Goal: Task Accomplishment & Management: Complete application form

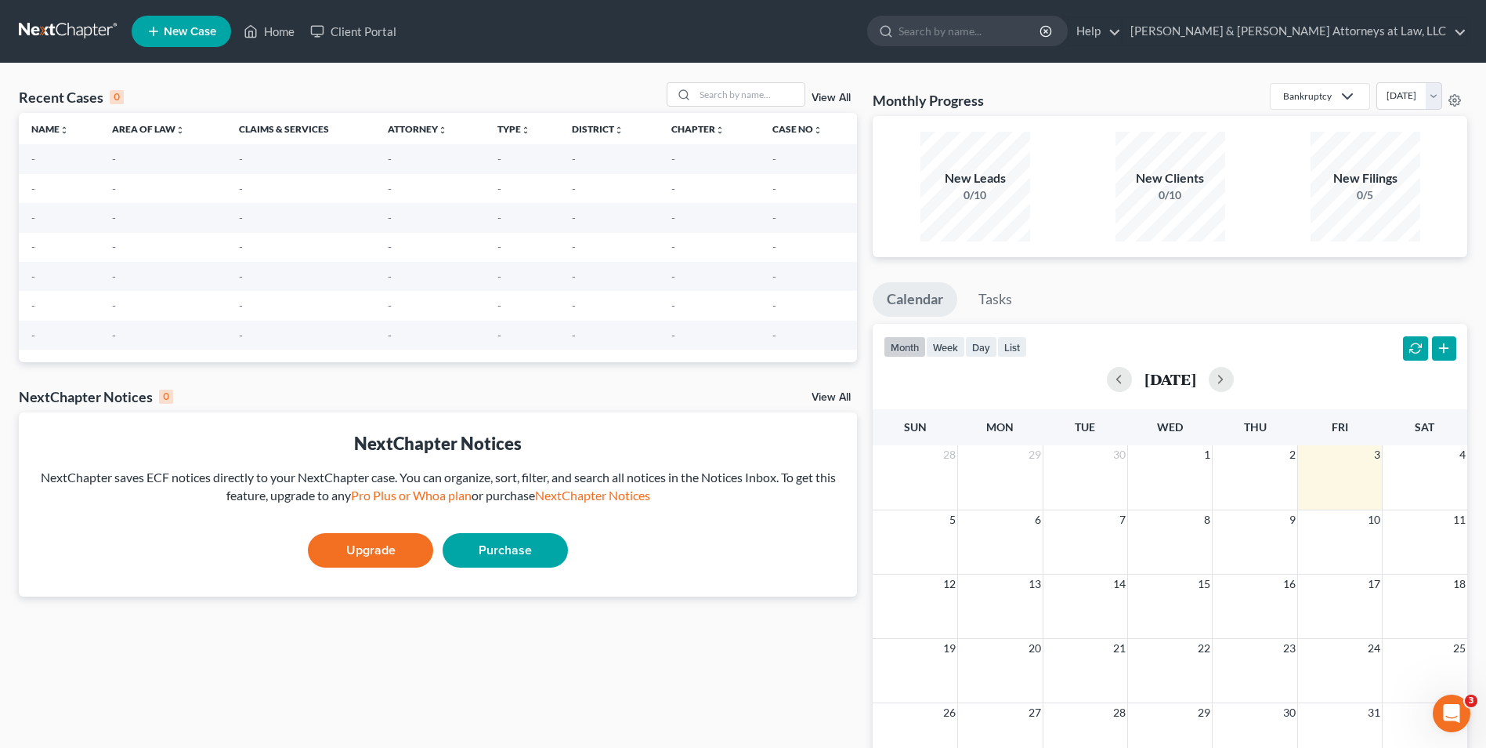
click at [154, 33] on icon at bounding box center [154, 31] width 14 height 19
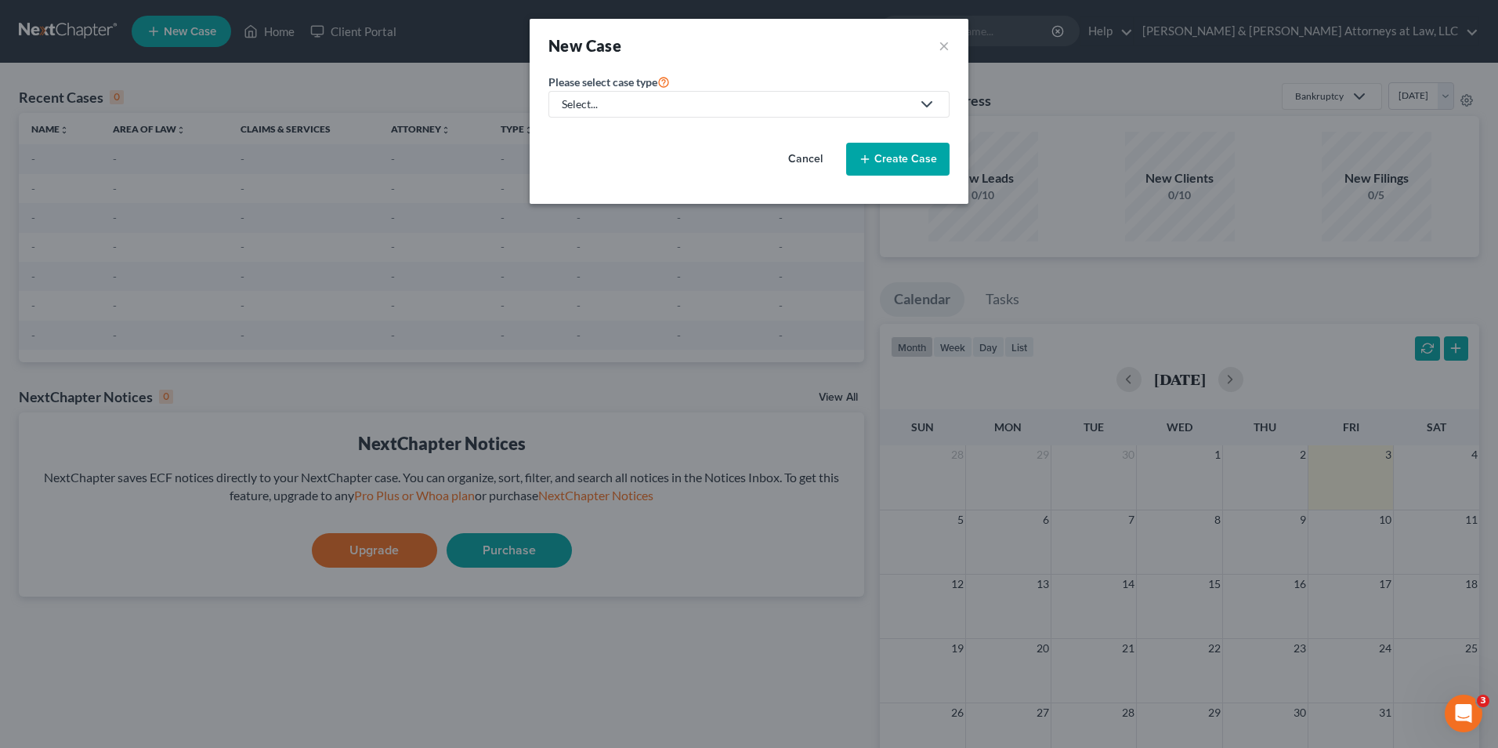
click at [931, 103] on polyline at bounding box center [926, 104] width 9 height 5
click at [570, 133] on div "Bankruptcy" at bounding box center [631, 136] width 137 height 16
select select "19"
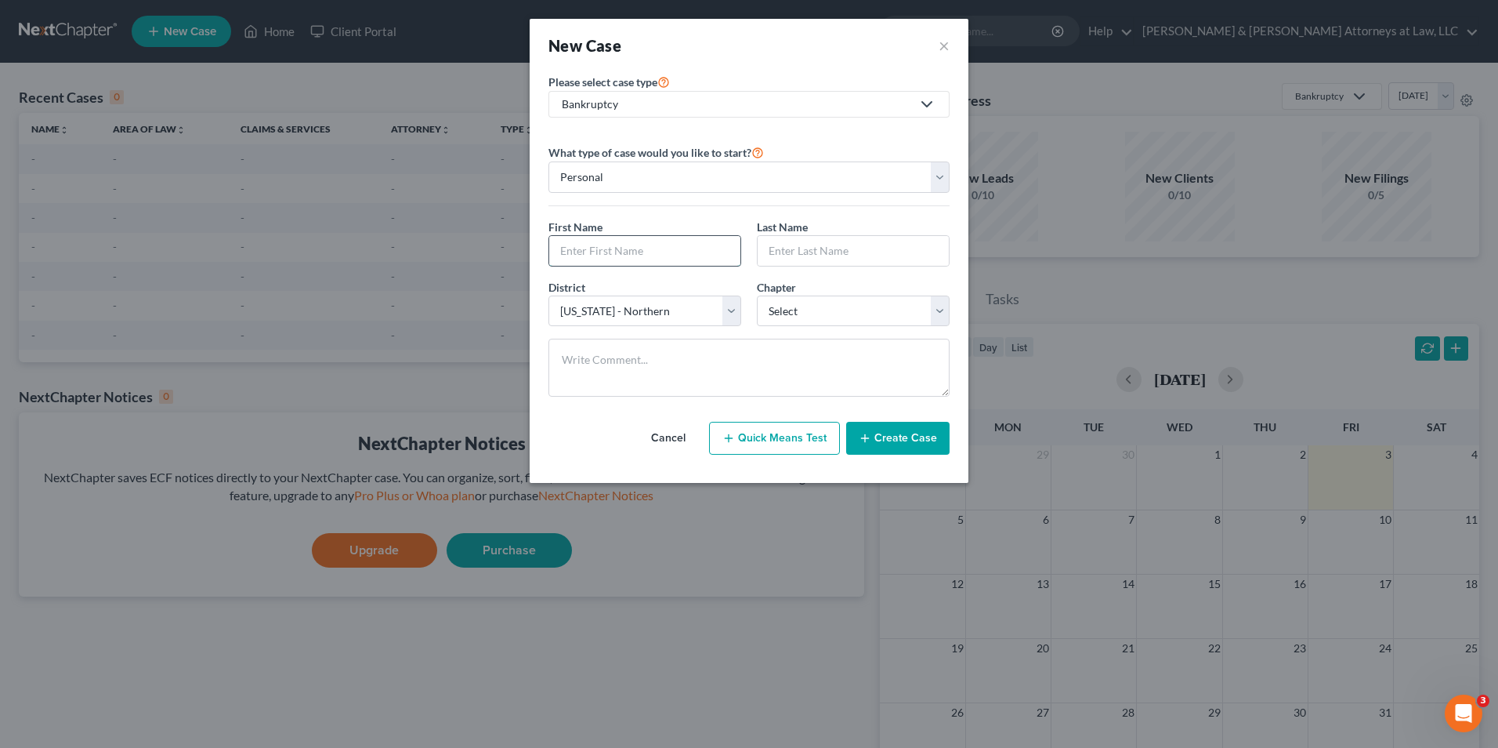
click at [639, 259] on input "text" at bounding box center [644, 251] width 191 height 30
click at [640, 258] on input "text" at bounding box center [644, 251] width 191 height 30
click at [684, 213] on div "What type of case would you like to start? Personal Business First Name * Last …" at bounding box center [748, 276] width 401 height 266
click at [939, 310] on select "Select 7 11 12 13" at bounding box center [853, 310] width 193 height 31
select select "0"
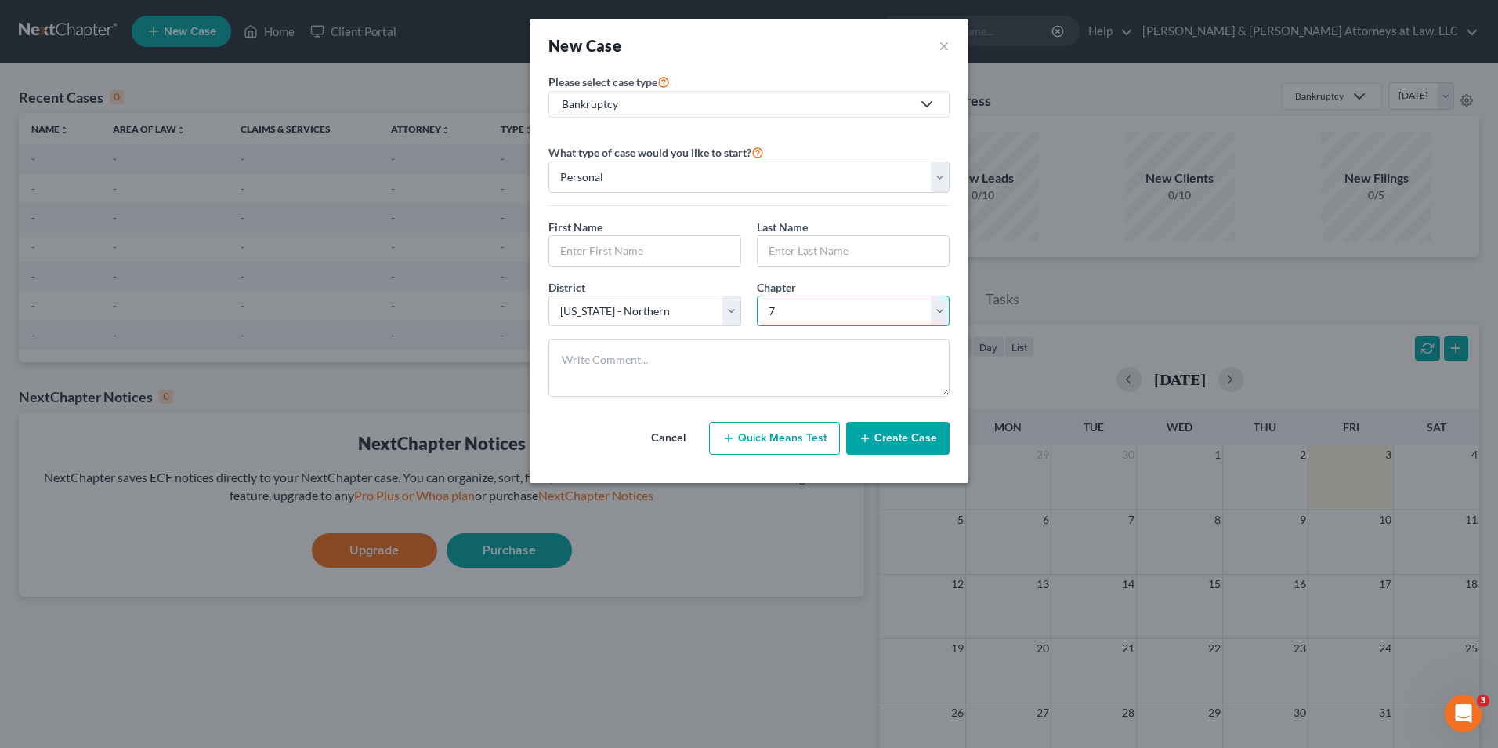
click at [757, 295] on select "Select 7 11 12 13" at bounding box center [853, 310] width 193 height 31
click at [605, 248] on input "text" at bounding box center [644, 251] width 191 height 30
click at [944, 45] on button "×" at bounding box center [944, 45] width 11 height 22
